Goal: Task Accomplishment & Management: Manage account settings

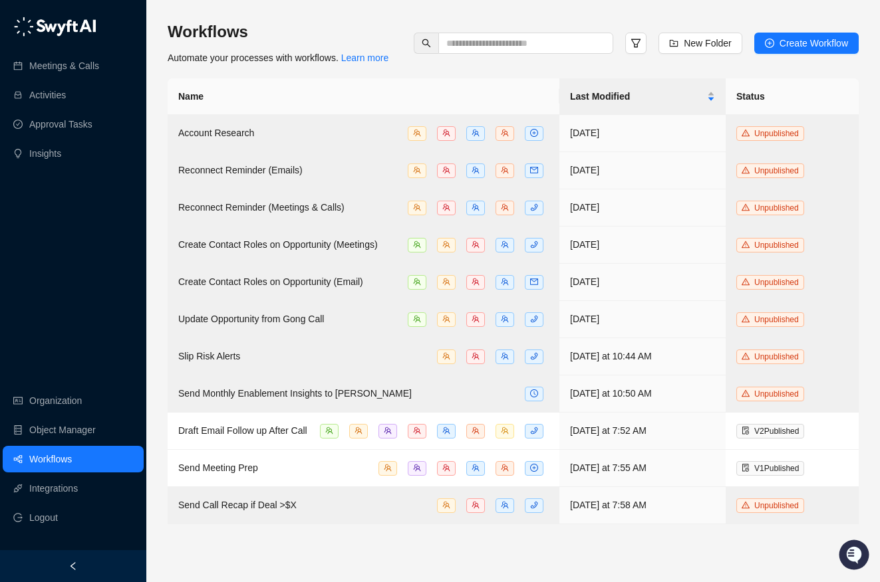
click at [465, 4] on div "Workflows Automate your processes with workflows. Learn more New Folder Create …" at bounding box center [512, 291] width 733 height 582
click at [523, 13] on div "Workflows Automate your processes with workflows. Learn more New Folder Create …" at bounding box center [513, 291] width 691 height 561
